Goal: Transaction & Acquisition: Purchase product/service

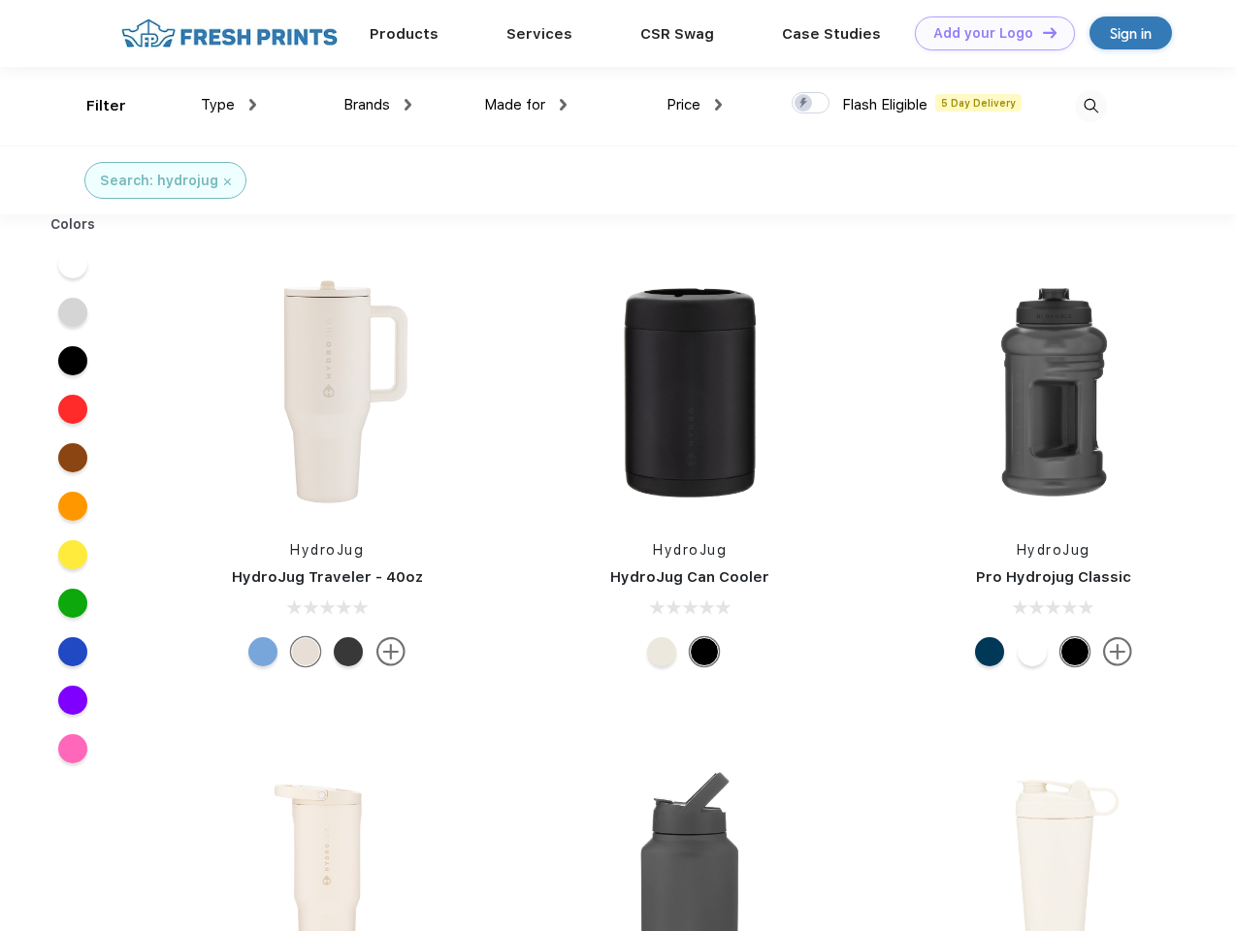
click at [988, 33] on link "Add your Logo Design Tool" at bounding box center [995, 33] width 160 height 34
click at [0, 0] on div "Design Tool" at bounding box center [0, 0] width 0 height 0
click at [1041, 32] on link "Add your Logo Design Tool" at bounding box center [995, 33] width 160 height 34
click at [93, 106] on div "Filter" at bounding box center [106, 106] width 40 height 22
click at [229, 105] on span "Type" at bounding box center [218, 104] width 34 height 17
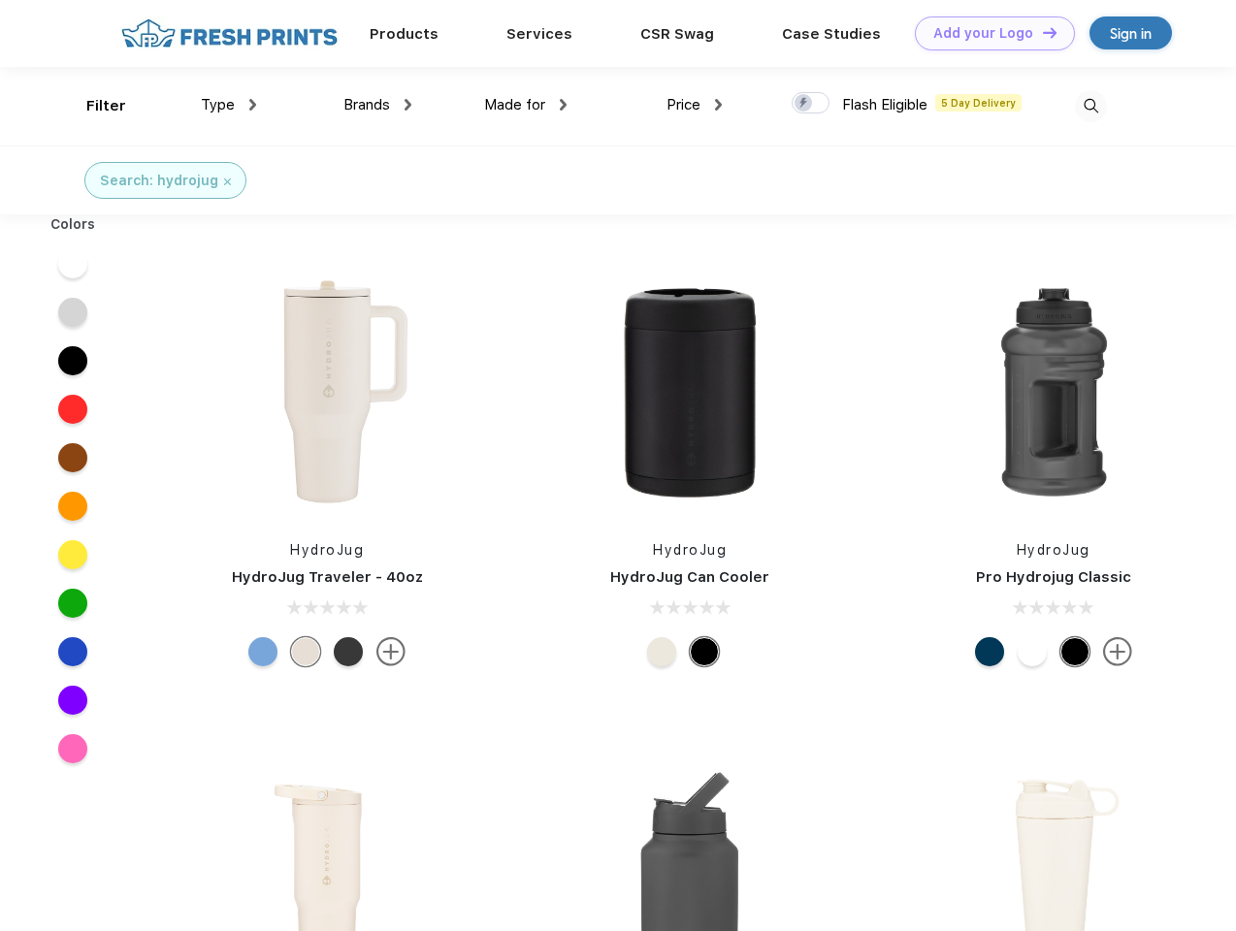
click at [377, 105] on span "Brands" at bounding box center [366, 104] width 47 height 17
click at [526, 105] on span "Made for" at bounding box center [514, 104] width 61 height 17
click at [695, 105] on span "Price" at bounding box center [684, 104] width 34 height 17
click at [811, 104] on div at bounding box center [811, 102] width 38 height 21
click at [804, 104] on input "checkbox" at bounding box center [798, 97] width 13 height 13
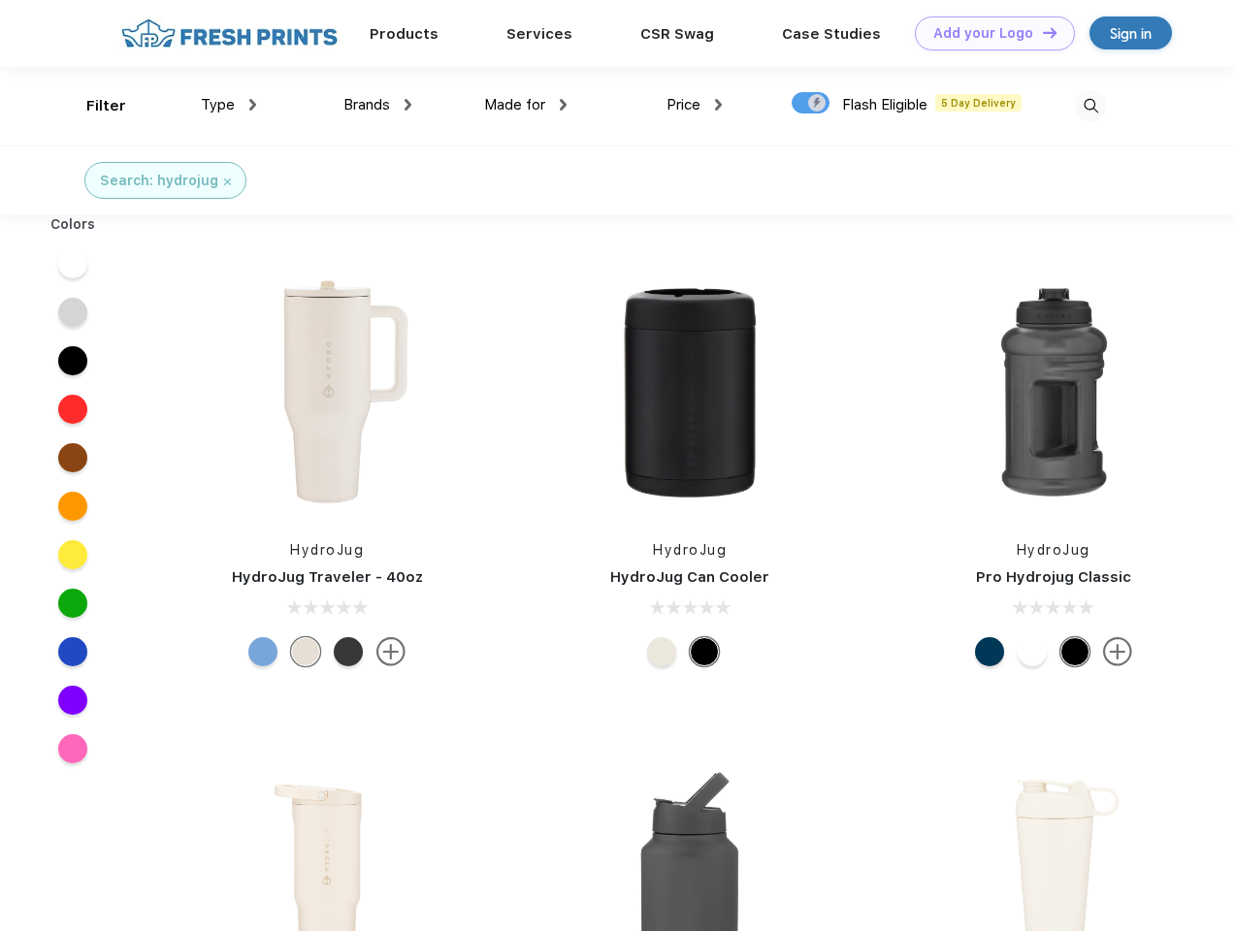
click at [1090, 106] on img at bounding box center [1091, 106] width 32 height 32
